Goal: Task Accomplishment & Management: Use online tool/utility

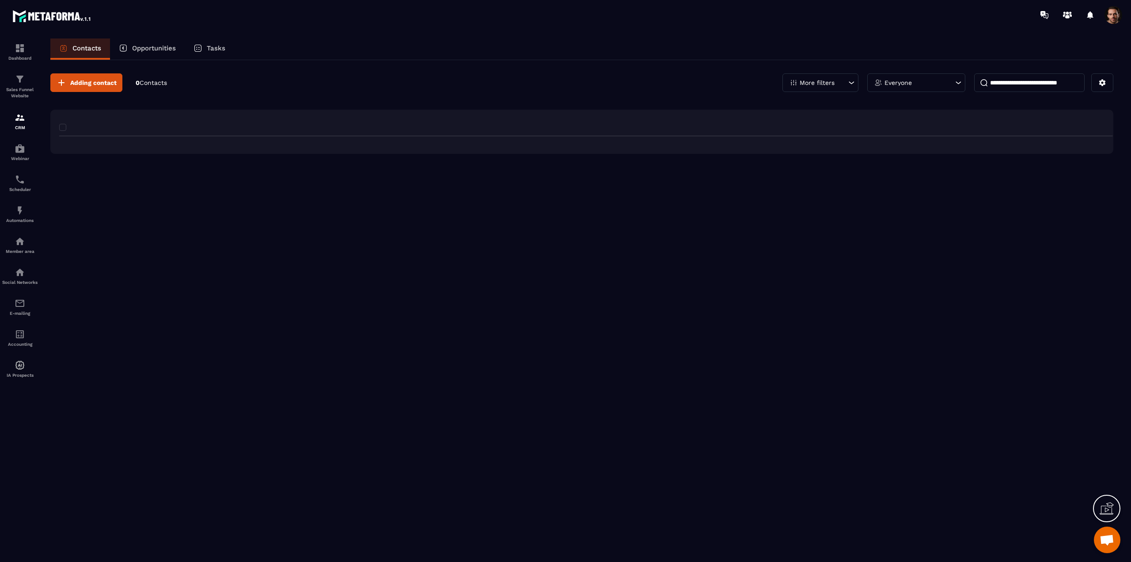
click at [21, 87] on p "Sales Funnel Website" at bounding box center [19, 93] width 35 height 12
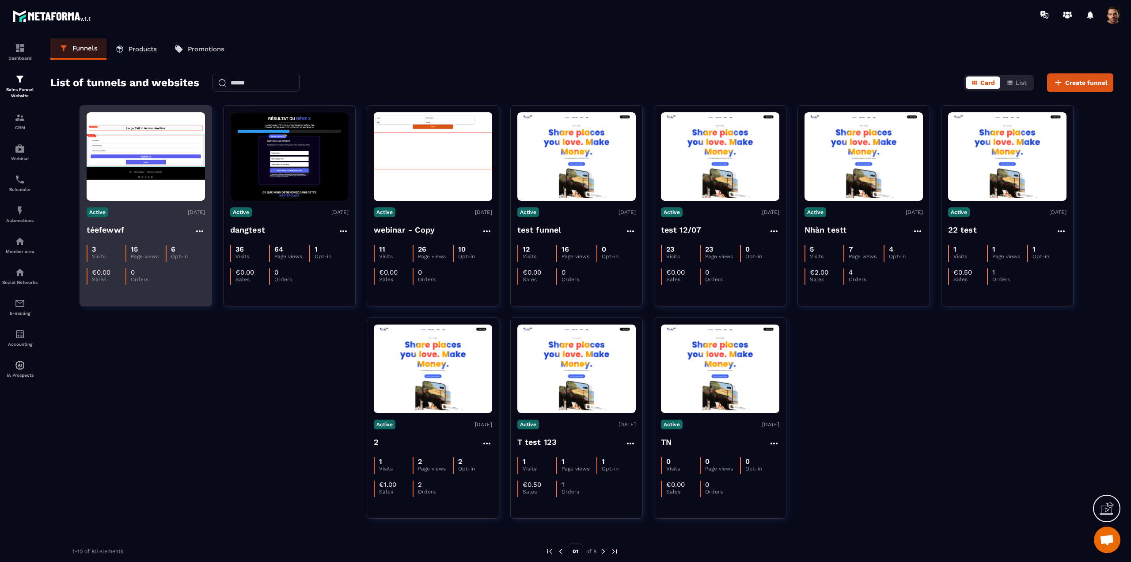
click at [194, 168] on img at bounding box center [146, 156] width 118 height 67
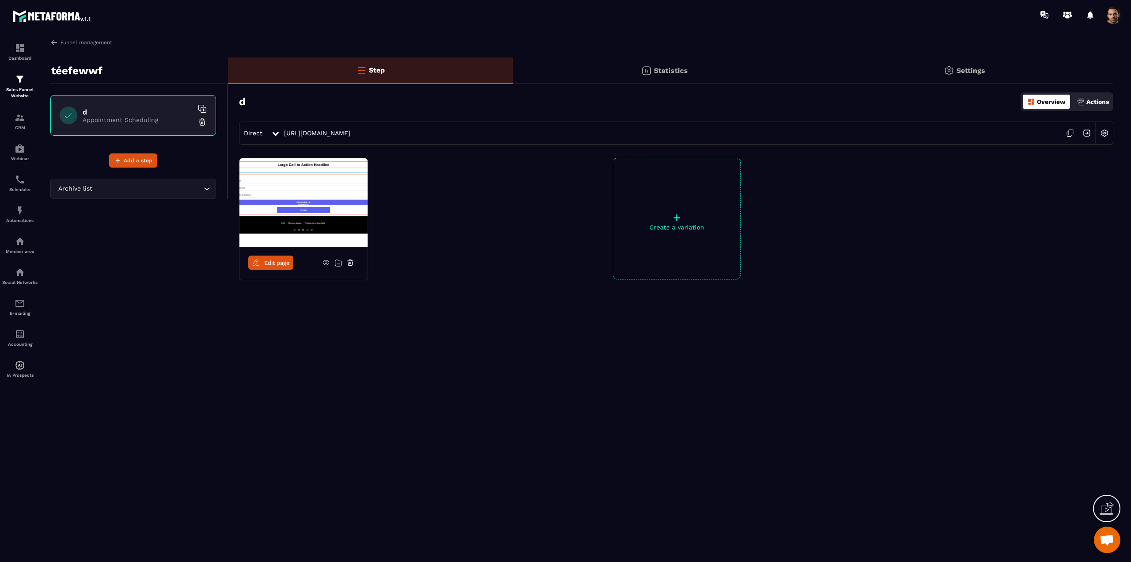
click at [1069, 134] on icon at bounding box center [1071, 132] width 4 height 5
click at [621, 75] on div "Statistics" at bounding box center [664, 70] width 303 height 27
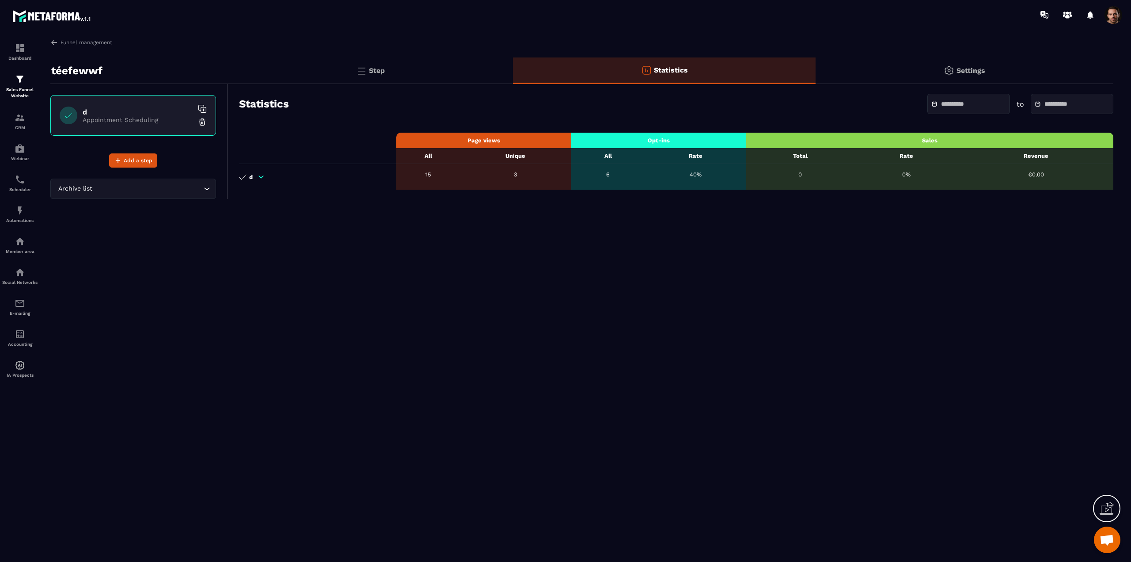
click at [407, 69] on div "Step" at bounding box center [370, 70] width 285 height 27
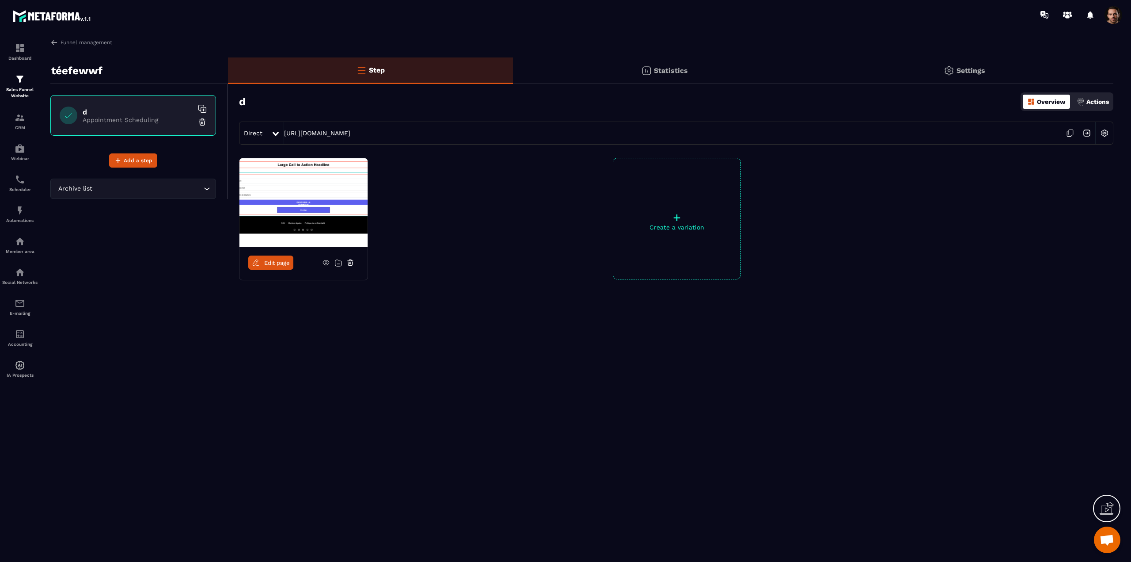
click at [620, 71] on div "Statistics" at bounding box center [664, 70] width 303 height 27
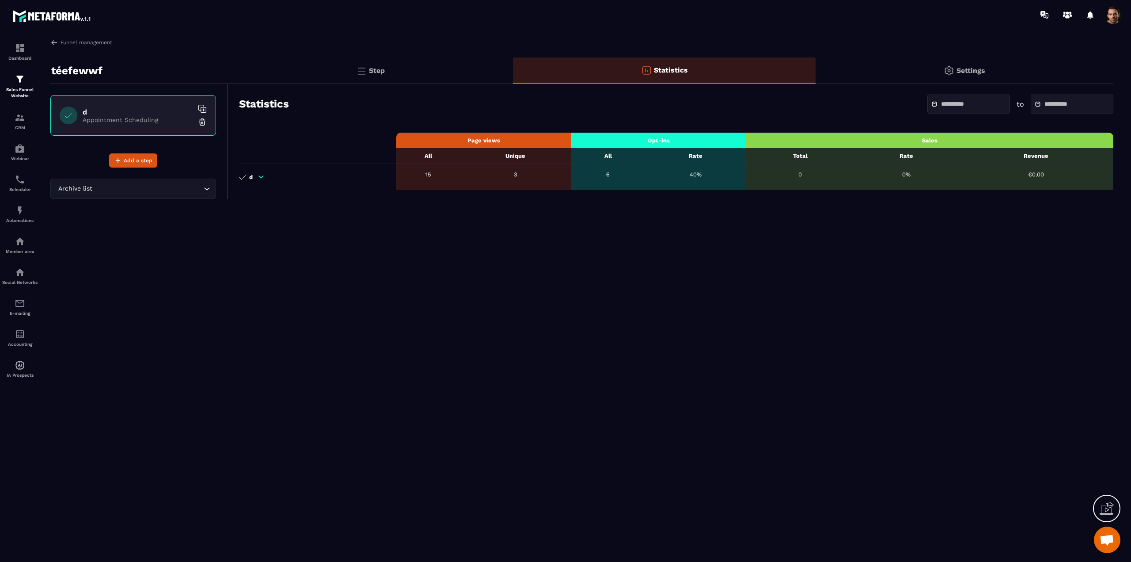
click at [403, 69] on div "Step" at bounding box center [370, 70] width 285 height 27
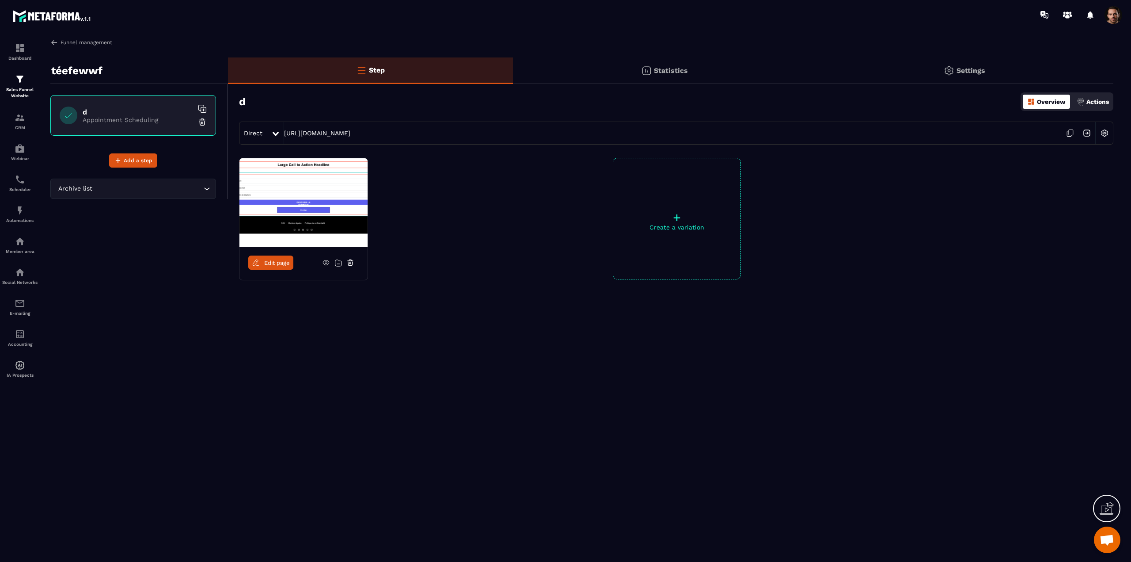
click at [53, 42] on img at bounding box center [54, 42] width 8 height 8
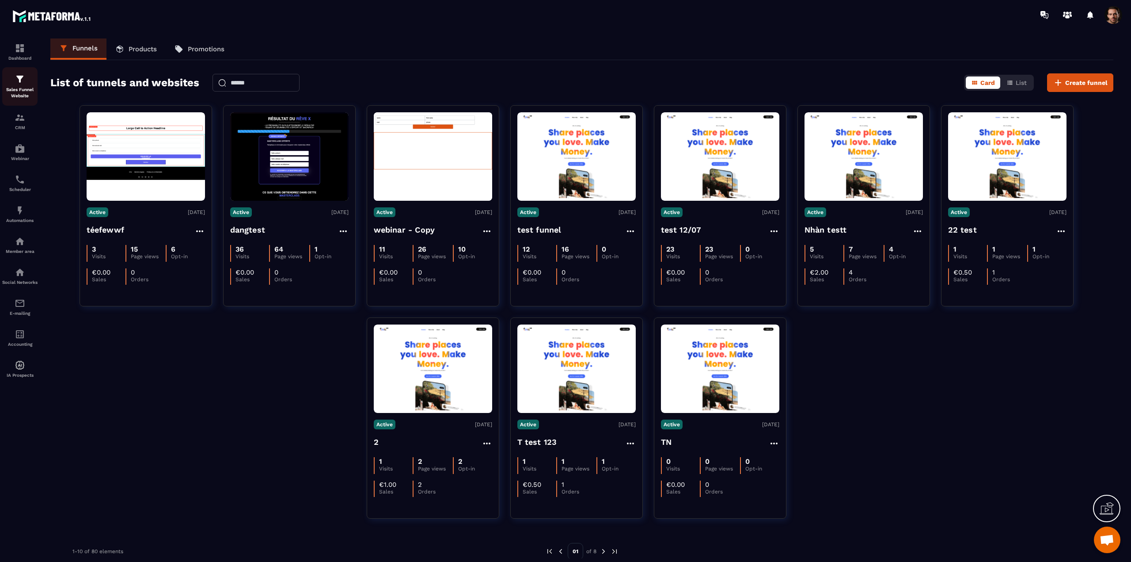
click at [11, 92] on p "Sales Funnel Website" at bounding box center [19, 93] width 35 height 12
click at [22, 55] on div "Dashboard" at bounding box center [19, 52] width 35 height 18
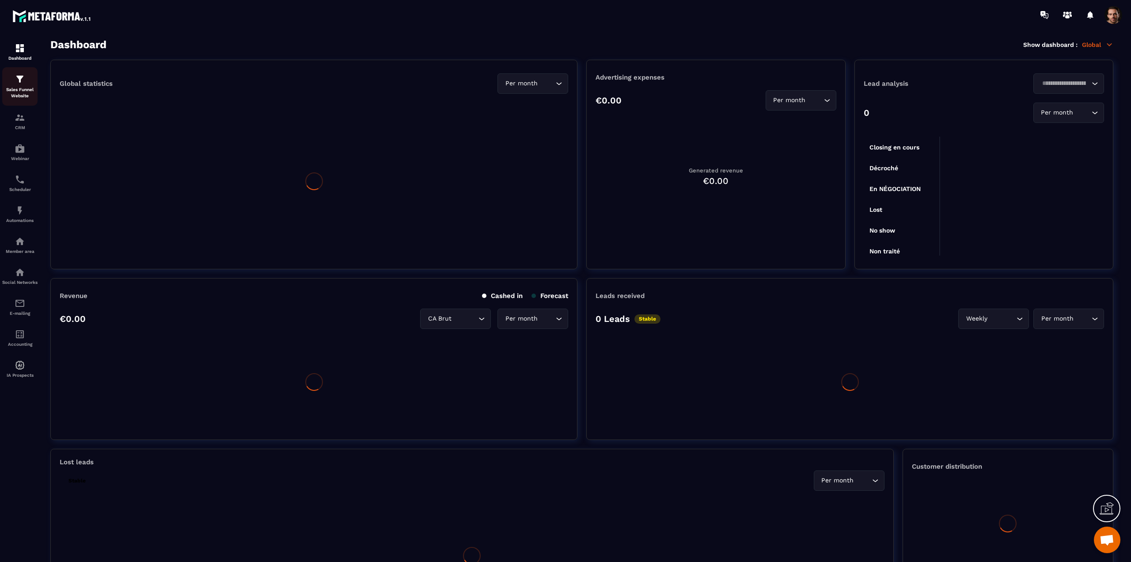
click at [23, 87] on p "Sales Funnel Website" at bounding box center [19, 93] width 35 height 12
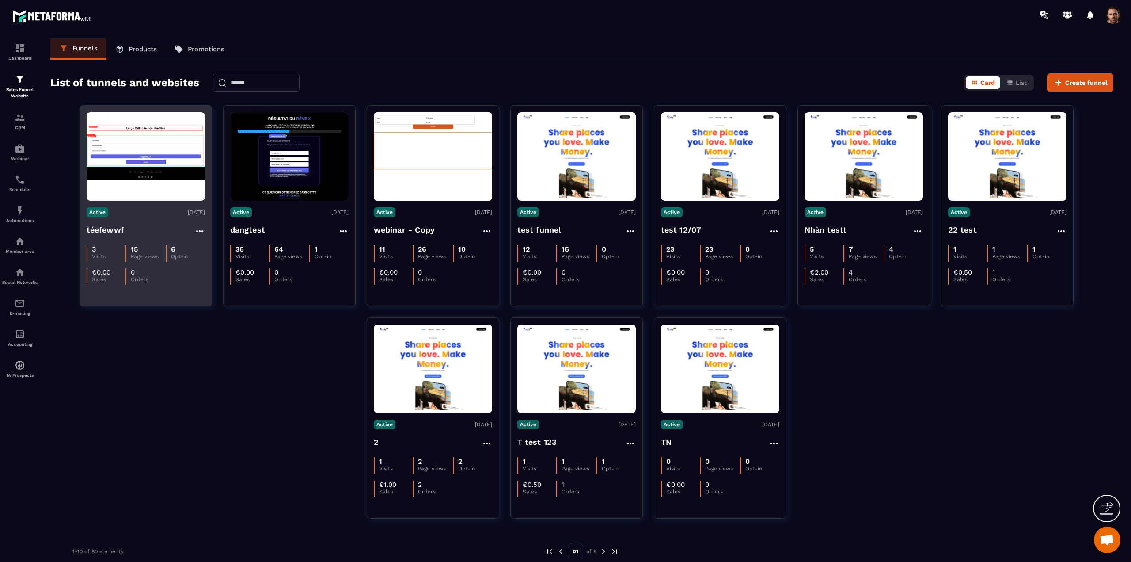
click at [155, 175] on img at bounding box center [146, 156] width 118 height 67
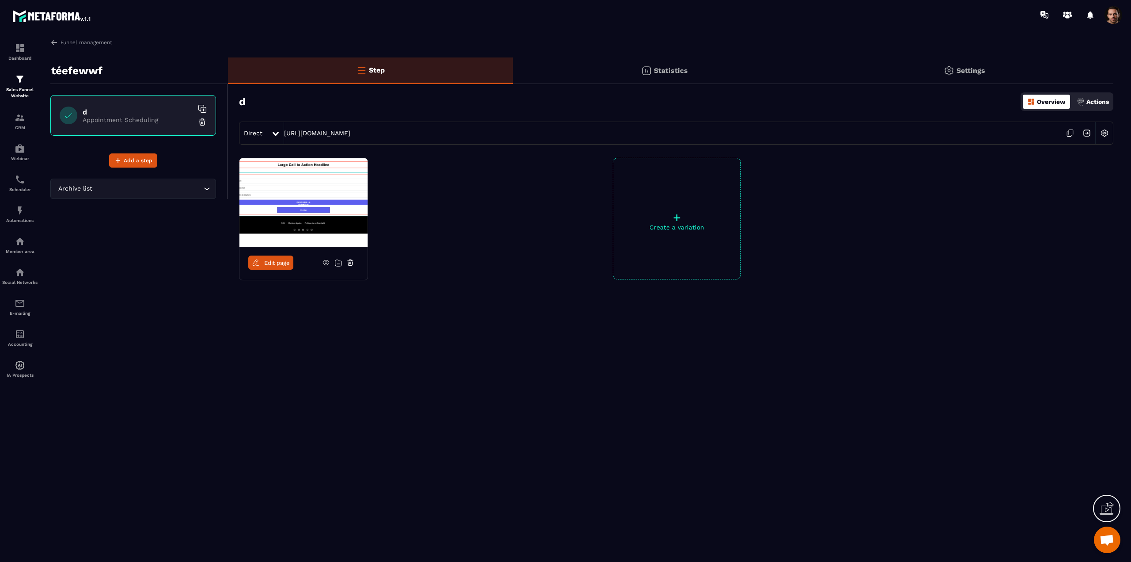
click at [612, 72] on div "Statistics" at bounding box center [664, 70] width 303 height 27
